Goal: Complete application form

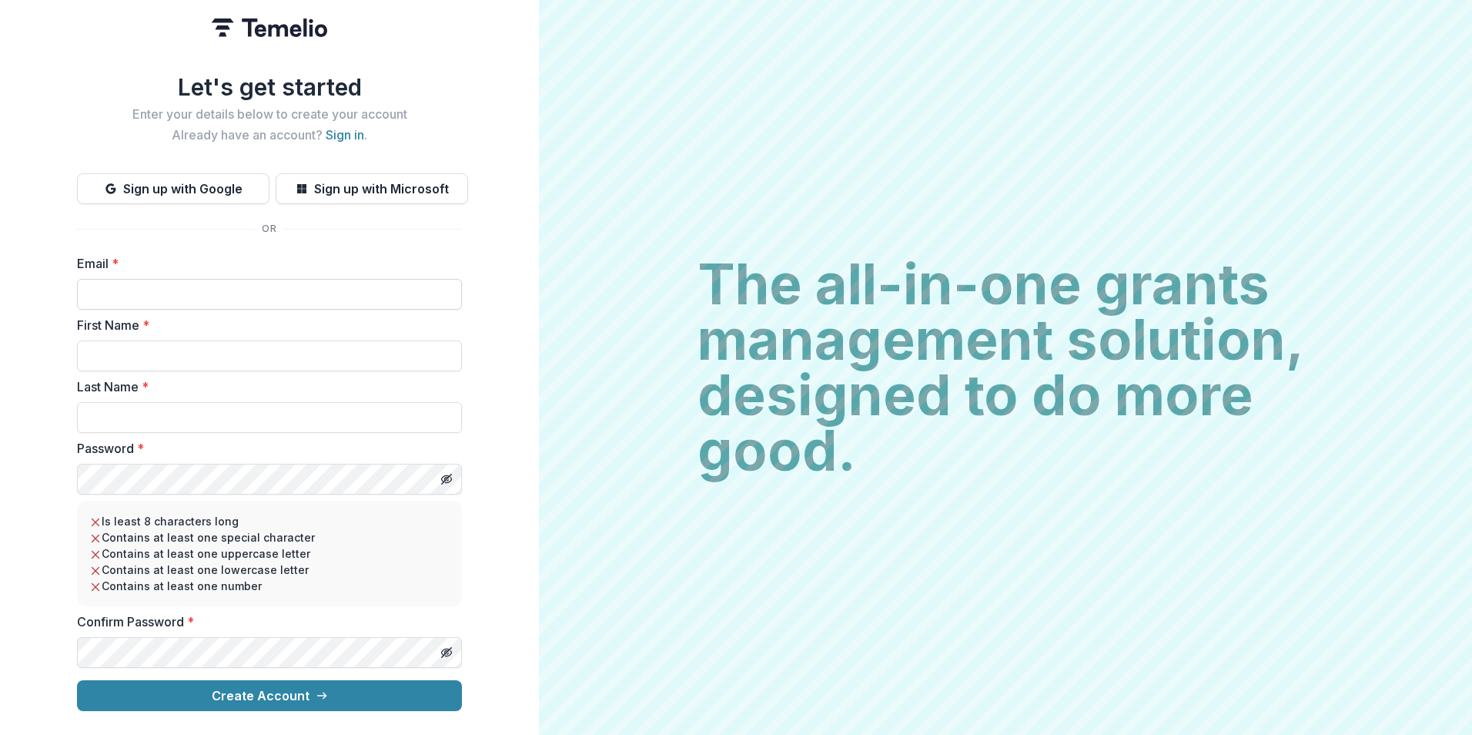
click at [136, 292] on input "Email *" at bounding box center [269, 294] width 385 height 31
type input "**********"
type input "*****"
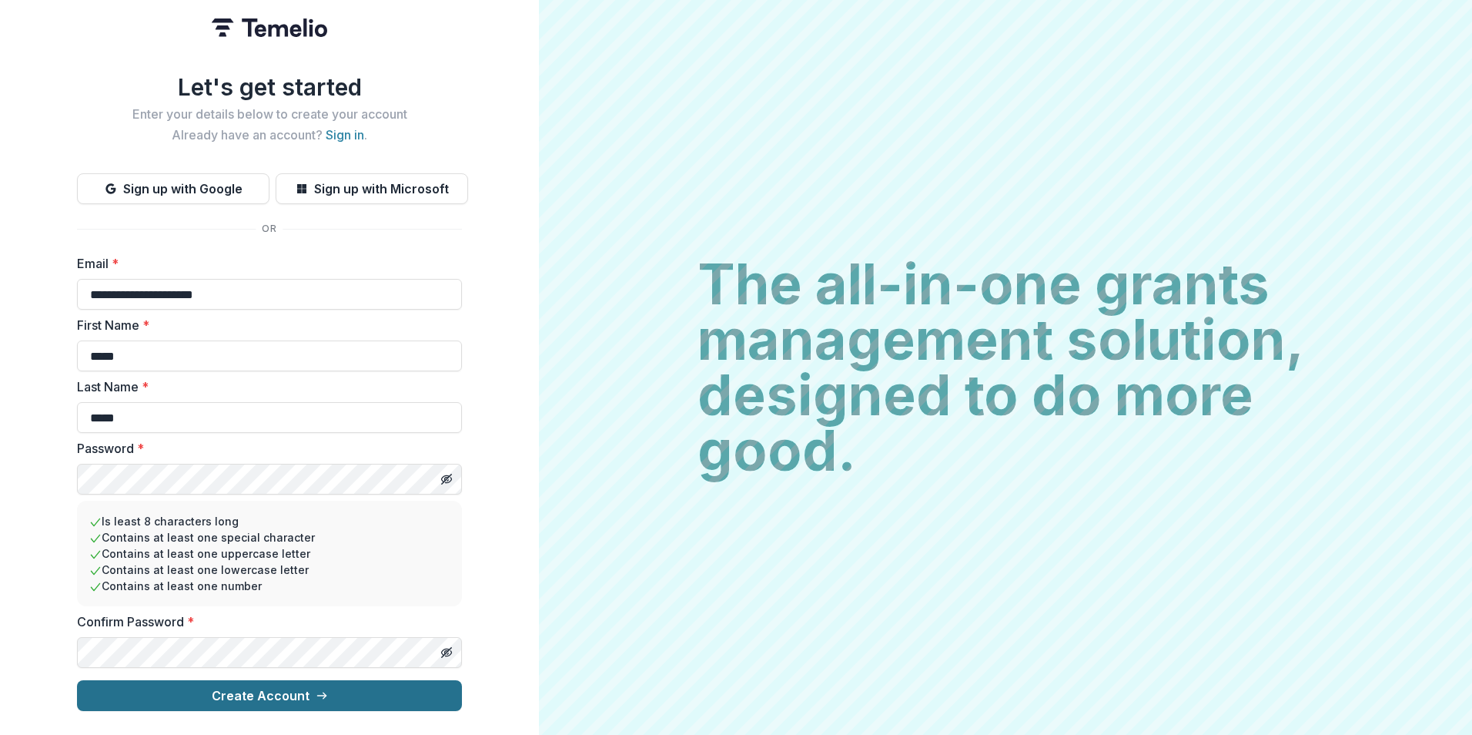
click at [293, 692] on button "Create Account" at bounding box center [269, 695] width 385 height 31
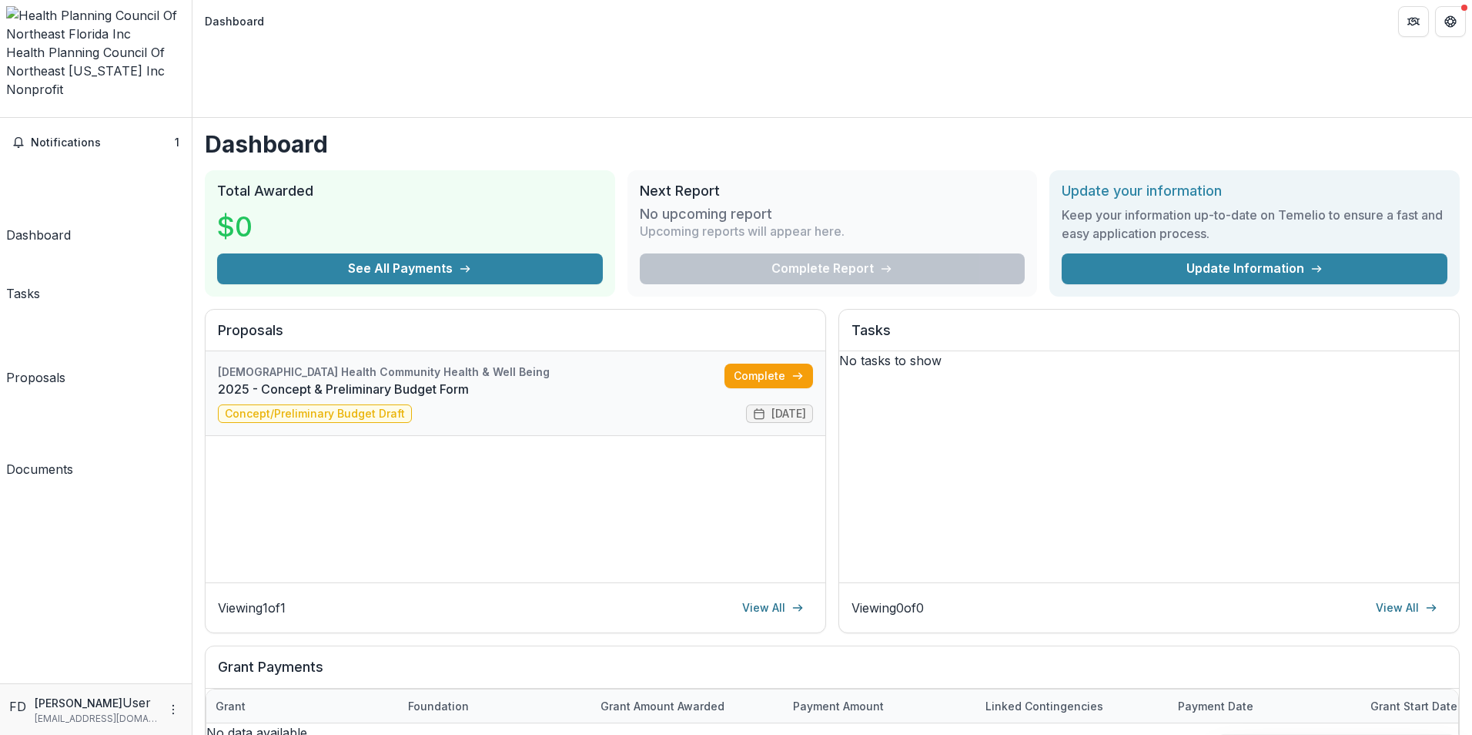
click at [441, 380] on link "2025 - Concept & Preliminary Budget Form" at bounding box center [471, 389] width 507 height 18
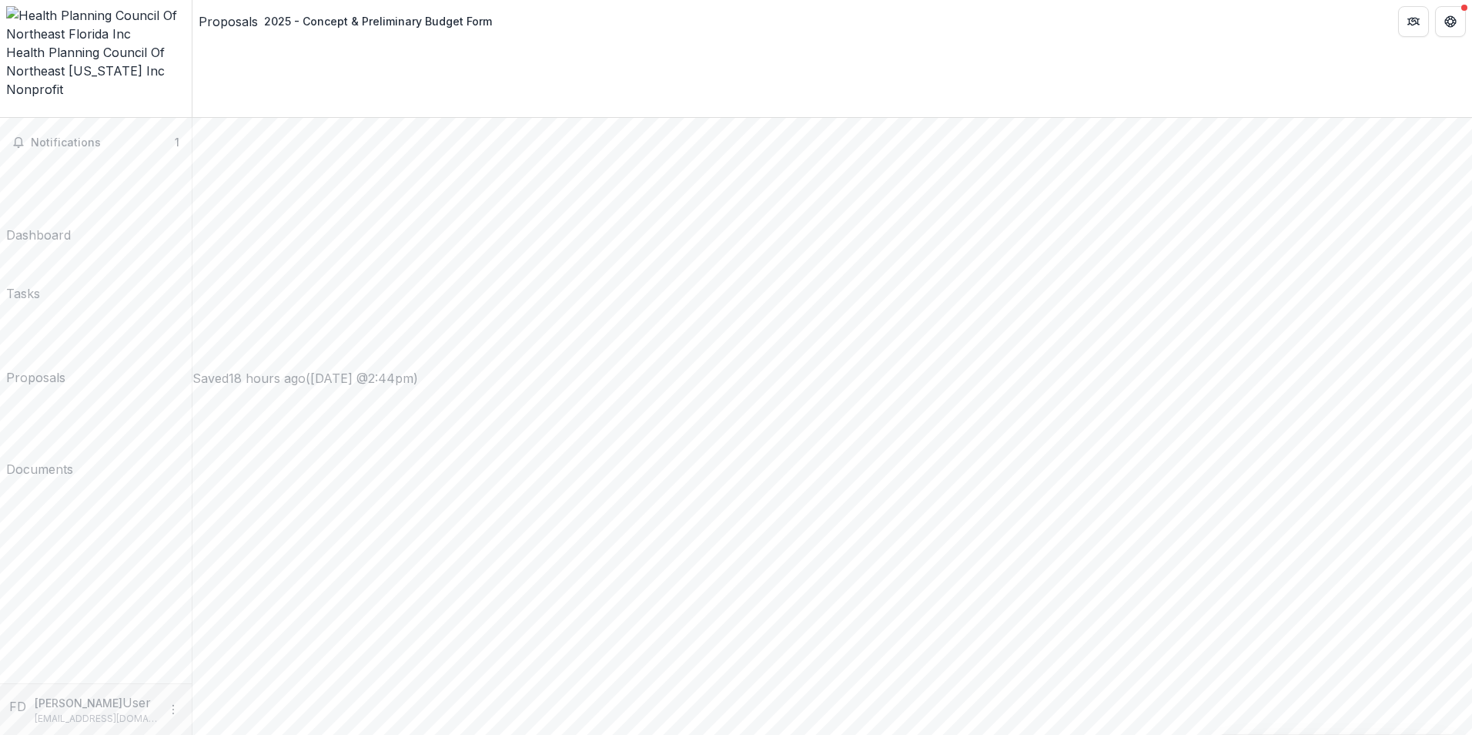
scroll to position [1090, 0]
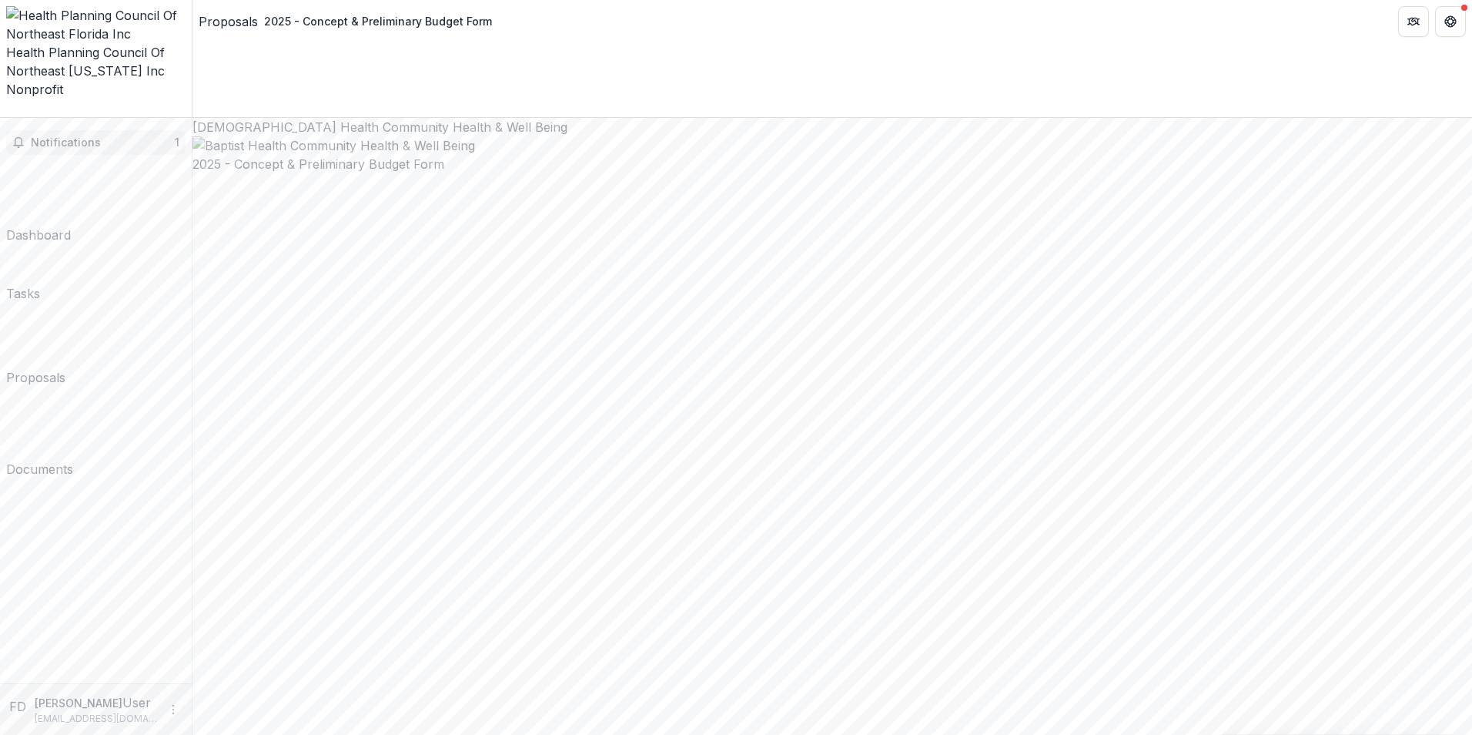
click at [126, 130] on button "Notifications 1" at bounding box center [95, 142] width 179 height 25
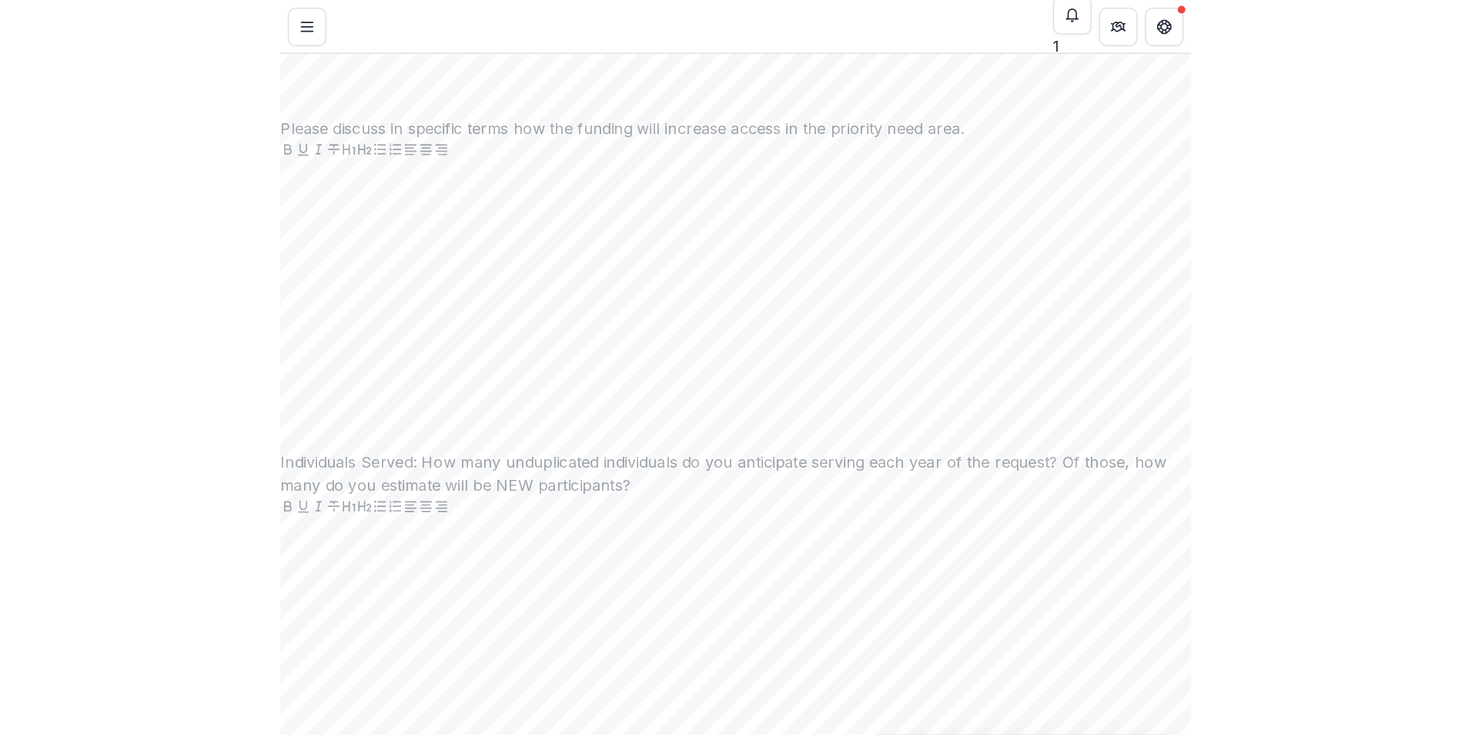
scroll to position [2973, 0]
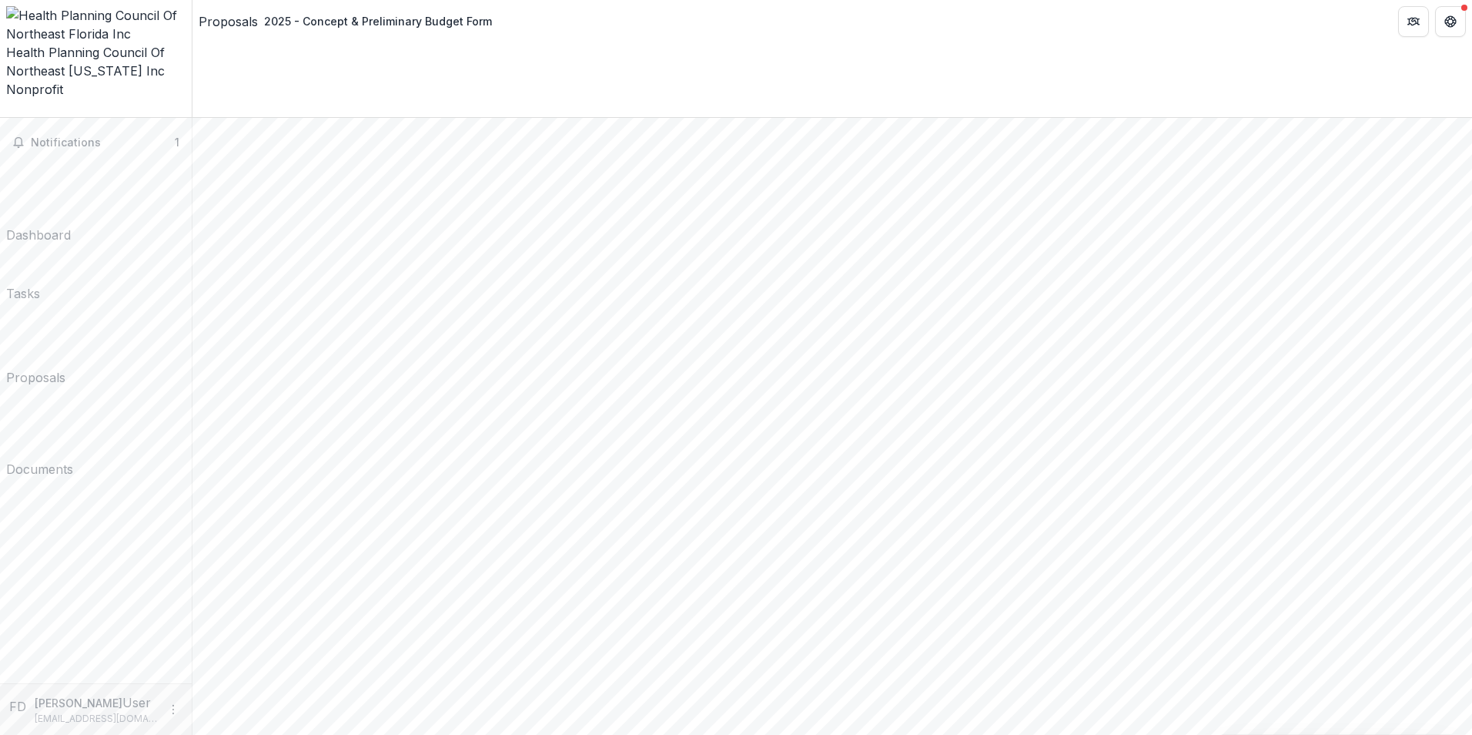
drag, startPoint x: 899, startPoint y: 119, endPoint x: 438, endPoint y: 53, distance: 465.2
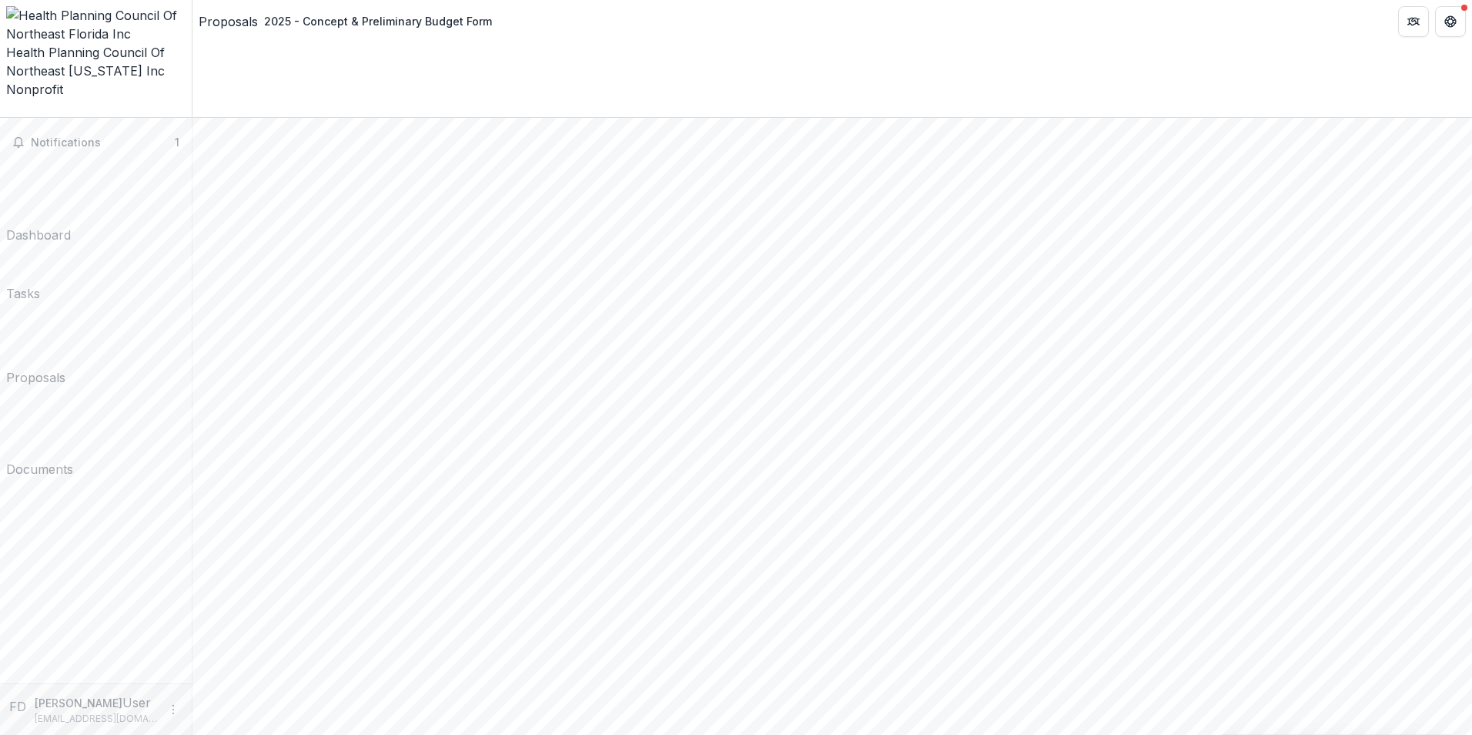
scroll to position [2468, 0]
drag, startPoint x: 661, startPoint y: 172, endPoint x: 425, endPoint y: 96, distance: 248.1
copy div "Please outline how you would deploy requested funds by submitting a preliminary…"
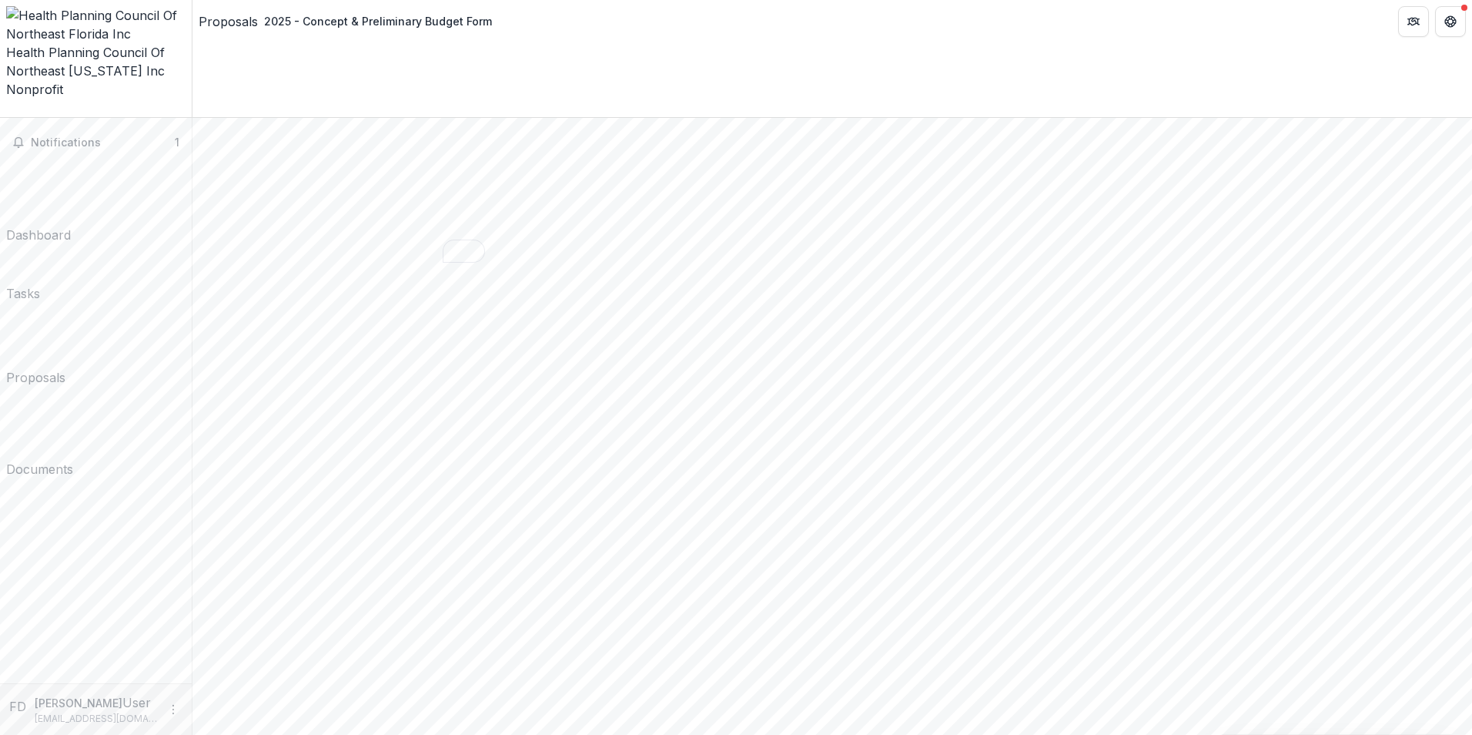
drag, startPoint x: 640, startPoint y: 527, endPoint x: 421, endPoint y: 467, distance: 227.0
copy div "Preliminary budget narrative - please outline 1) what each requested line item …"
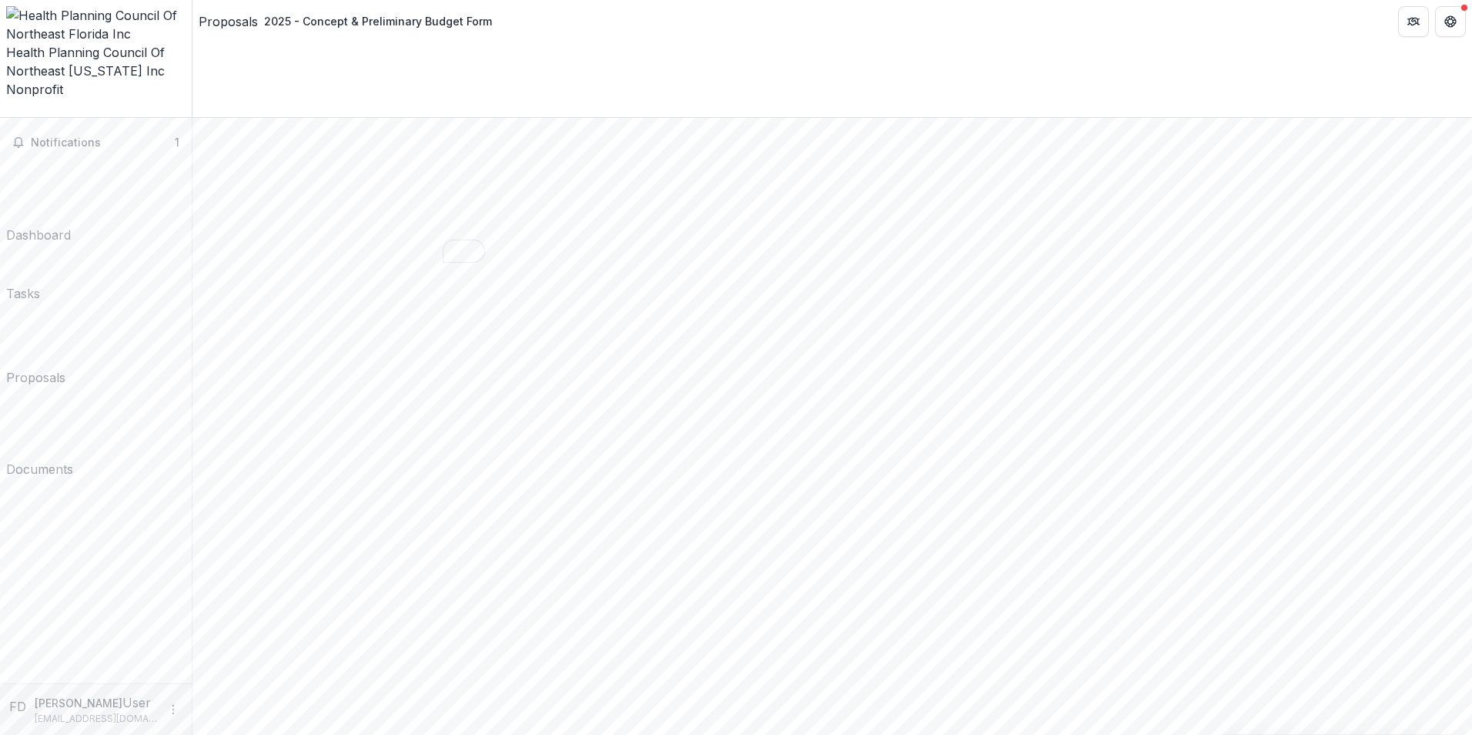
drag, startPoint x: 895, startPoint y: 369, endPoint x: 421, endPoint y: 337, distance: 474.6
copy p "If preliminary budget includes a request for an existing staff position, please…"
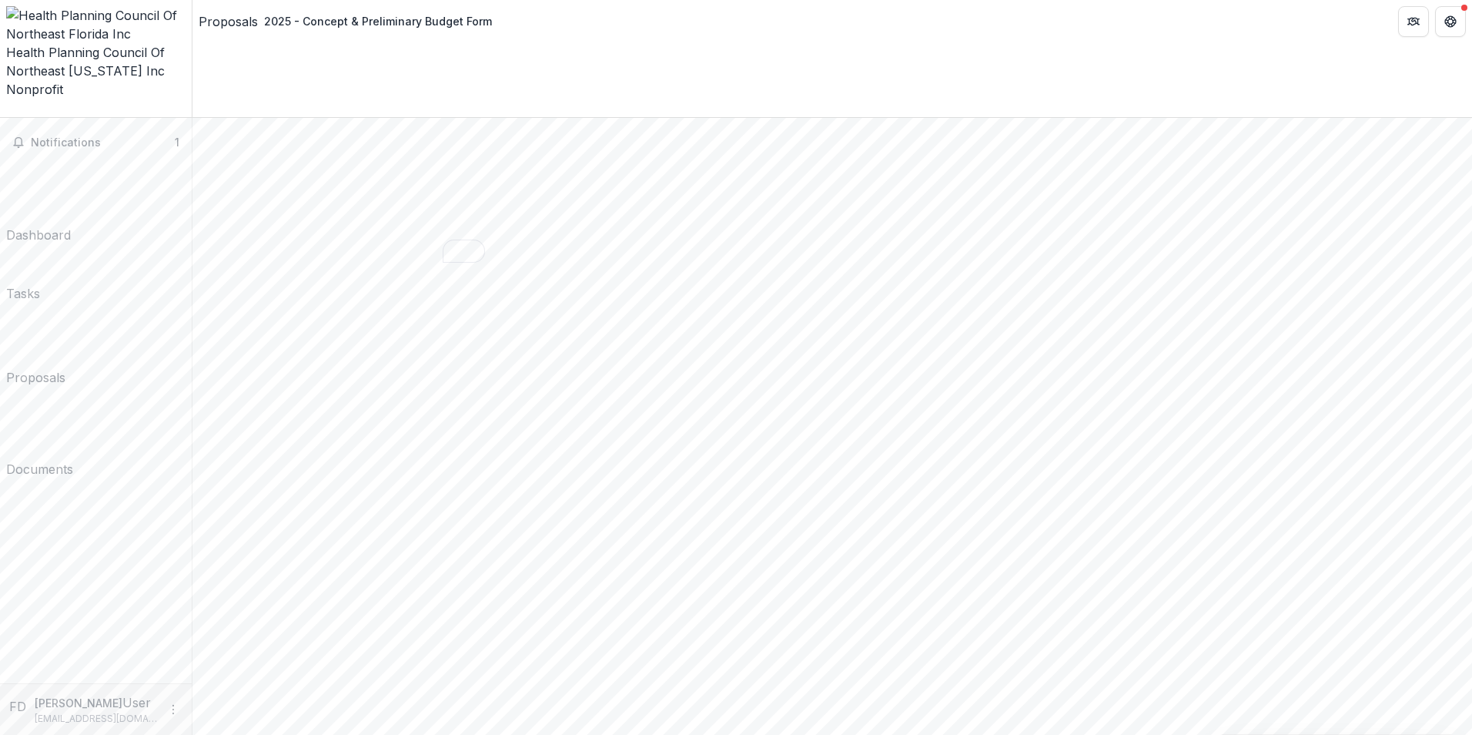
scroll to position [553, 0]
drag, startPoint x: 1467, startPoint y: 202, endPoint x: 1448, endPoint y: 80, distance: 123.1
click at [81, 136] on span "Notifications" at bounding box center [103, 142] width 144 height 13
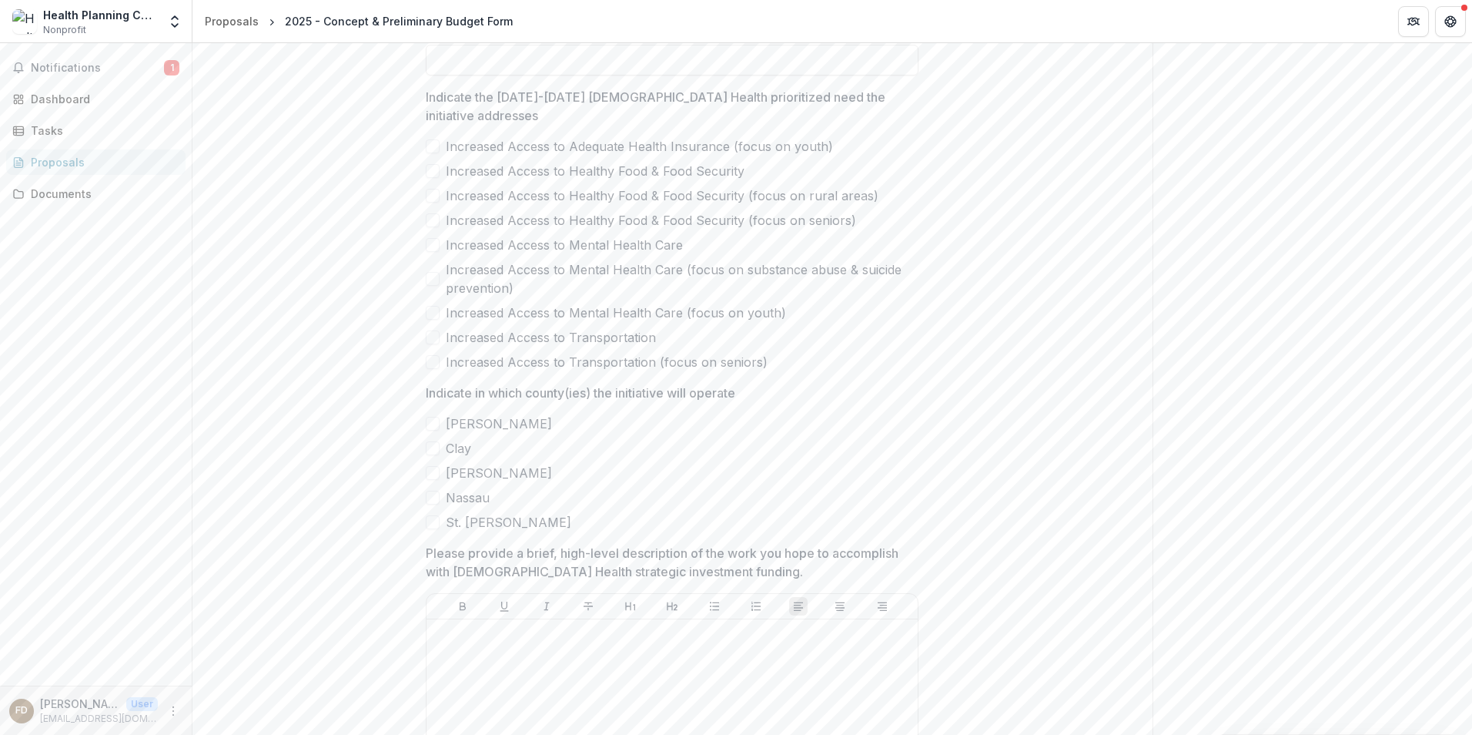
scroll to position [906, 0]
